Goal: Information Seeking & Learning: Learn about a topic

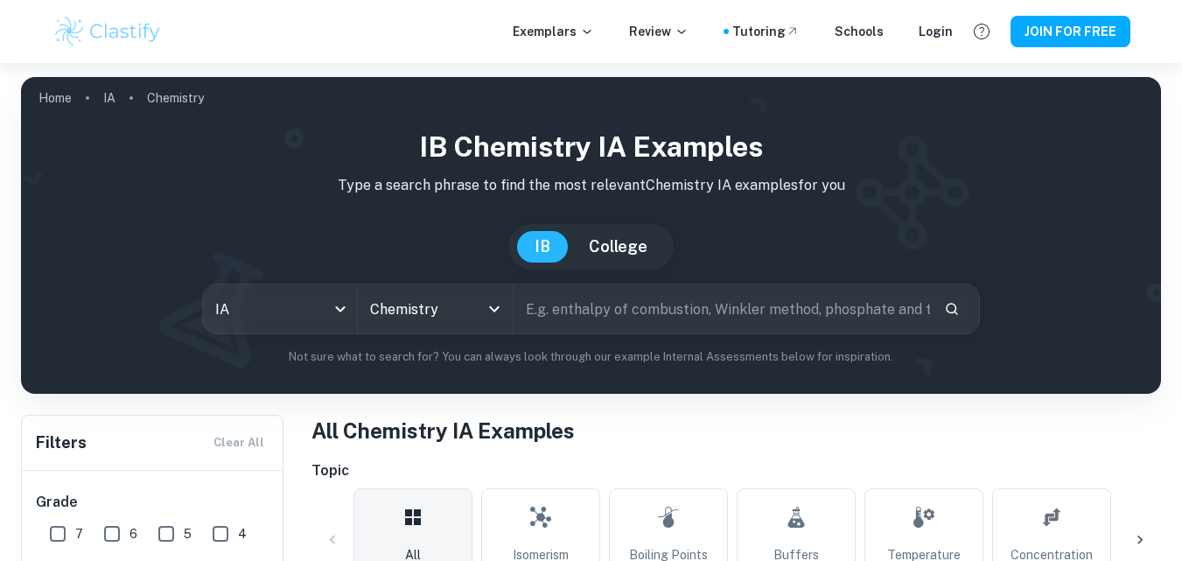
click at [586, 316] on input "text" at bounding box center [722, 308] width 417 height 49
type input "calcium amount on heated milk"
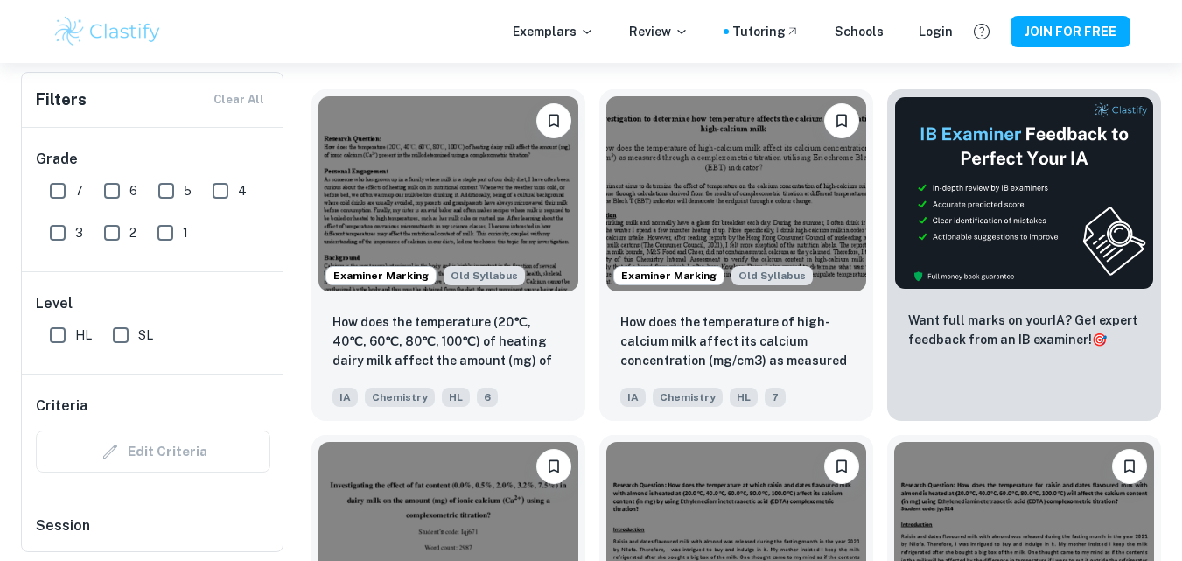
scroll to position [531, 0]
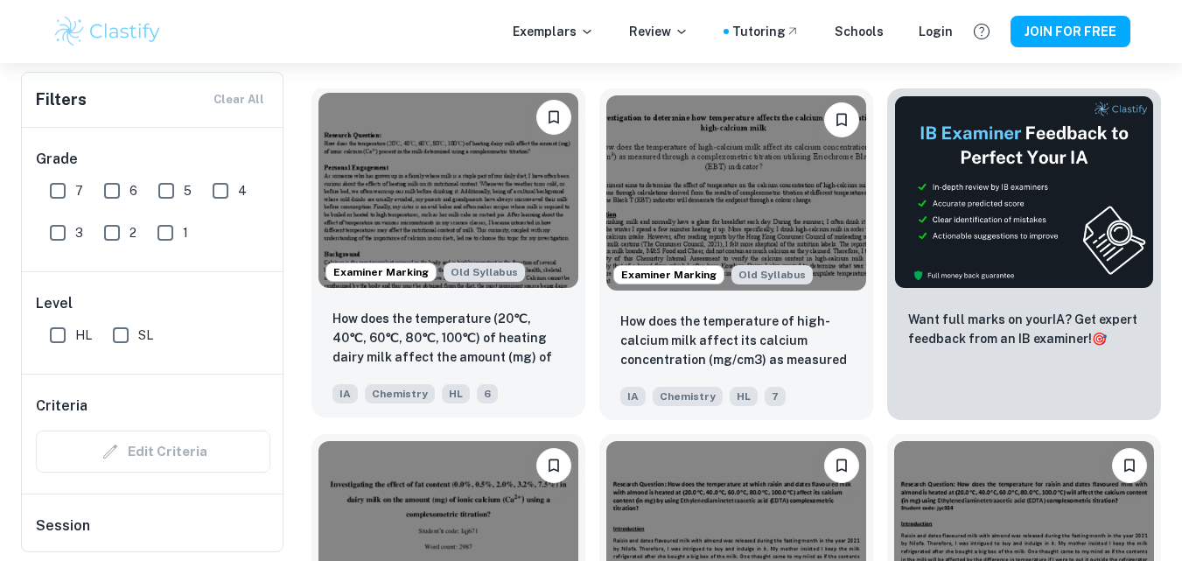
click at [504, 186] on img at bounding box center [449, 190] width 260 height 195
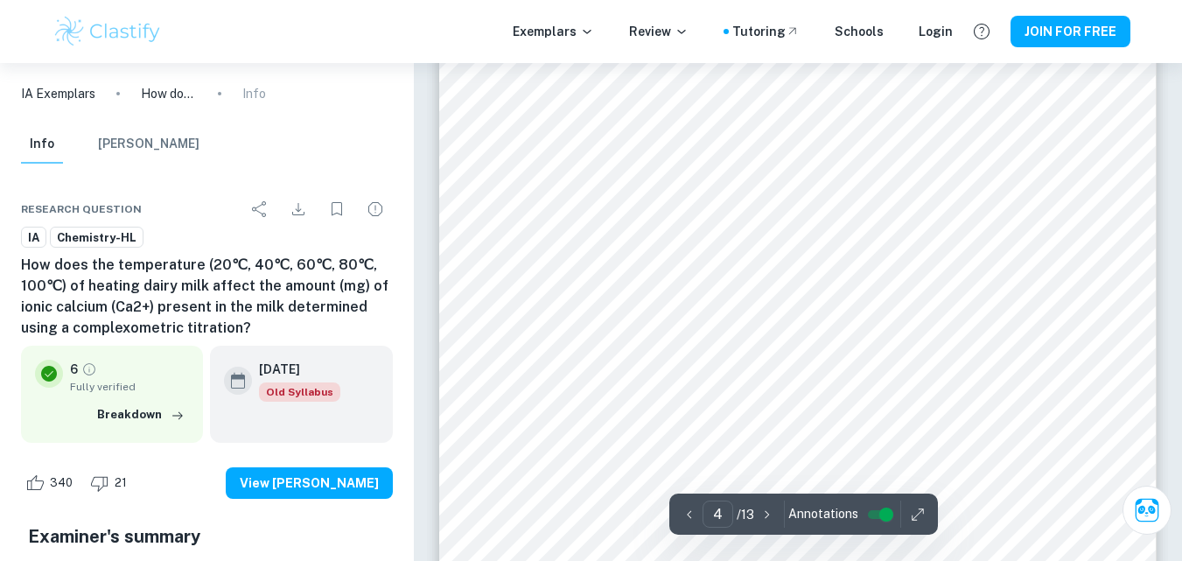
scroll to position [3359, 0]
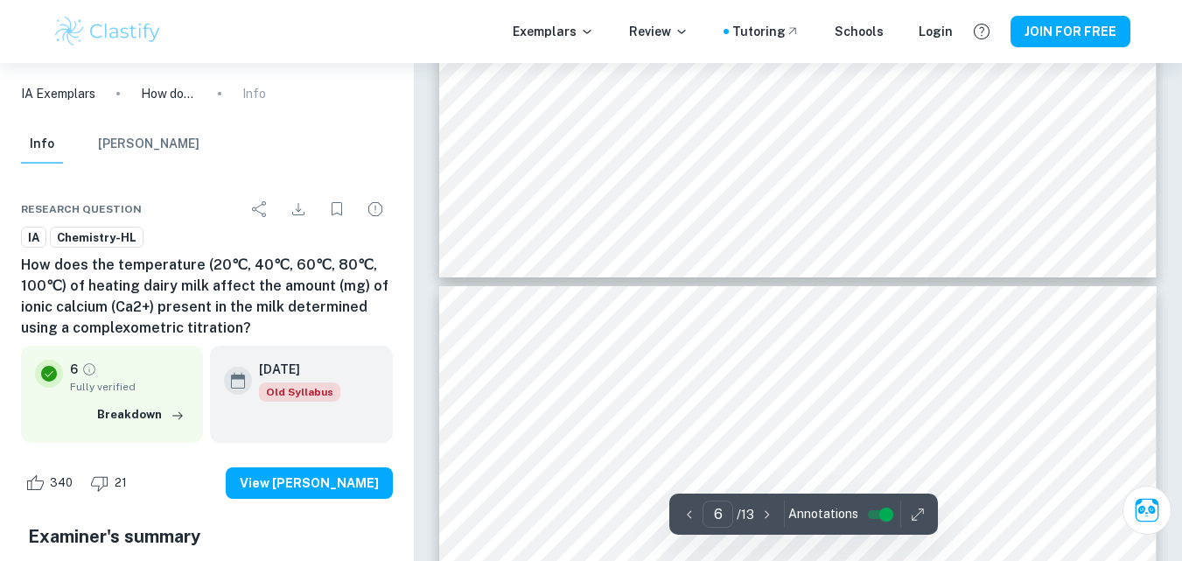
type input "7"
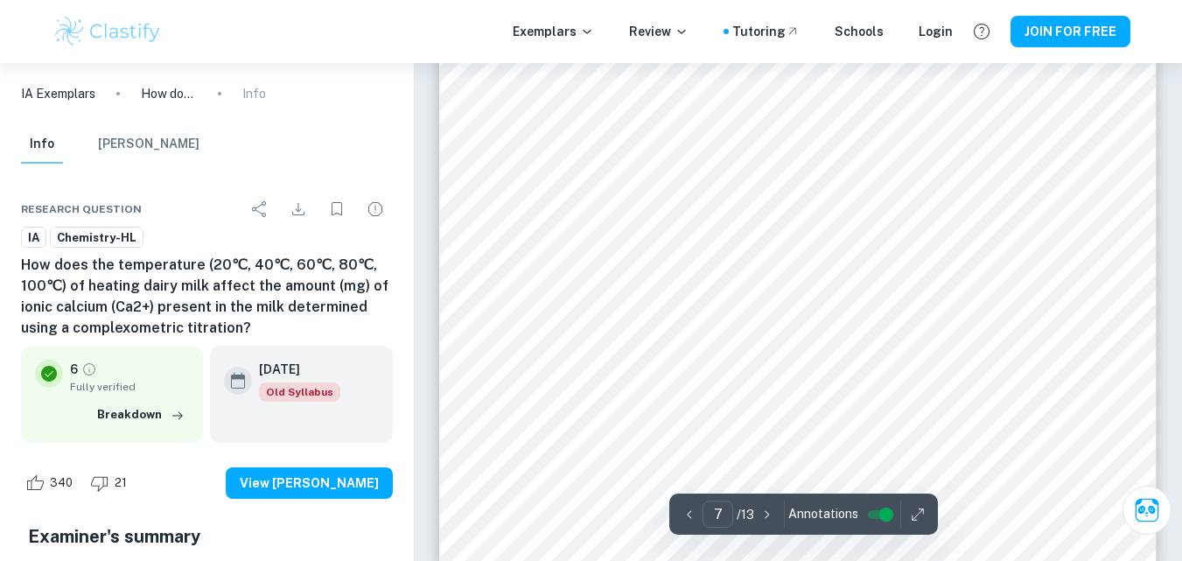
scroll to position [6300, 0]
